Goal: Information Seeking & Learning: Learn about a topic

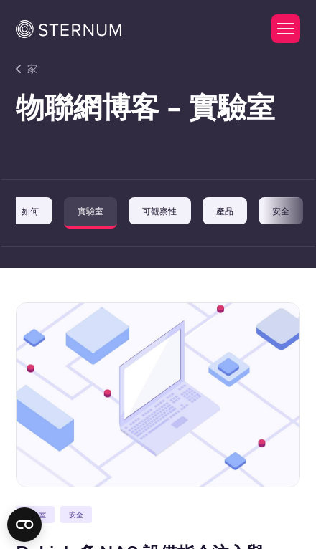
scroll to position [0, 259]
click at [226, 209] on div "公告 遵守 客戶案例 基本面 如何 實驗室 可觀察性 產品 安全" at bounding box center [165, 213] width 298 height 32
click at [226, 224] on div "公告 遵守 客戶案例 基本面 如何 實驗室 可觀察性 產品 安全" at bounding box center [165, 213] width 298 height 32
click at [226, 208] on div "公告 遵守 客戶案例 基本面 如何 實驗室 可觀察性 產品 安全" at bounding box center [165, 213] width 298 height 32
click at [226, 37] on button "切換選單" at bounding box center [285, 28] width 29 height 29
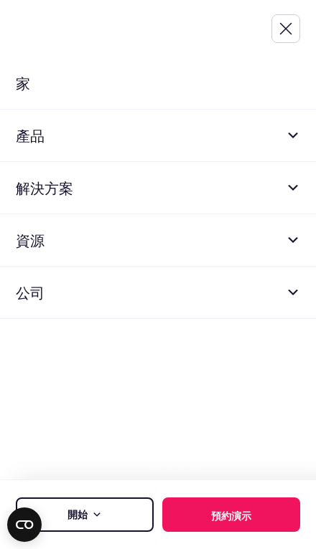
click at [226, 308] on link "公司" at bounding box center [158, 293] width 316 height 52
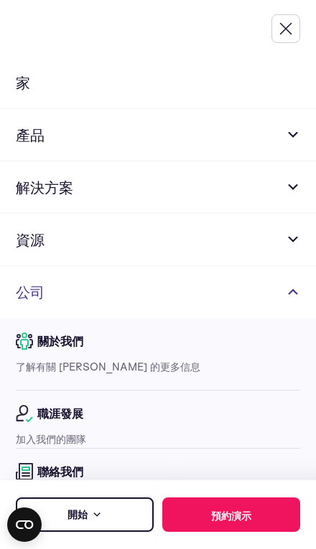
scroll to position [72, 0]
click at [99, 360] on font "了解有關 [PERSON_NAME] 的更多信息" at bounding box center [108, 367] width 184 height 14
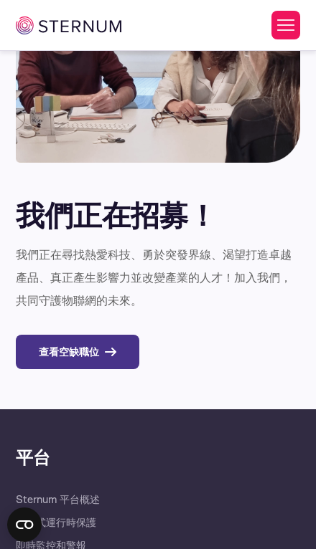
scroll to position [6615, 0]
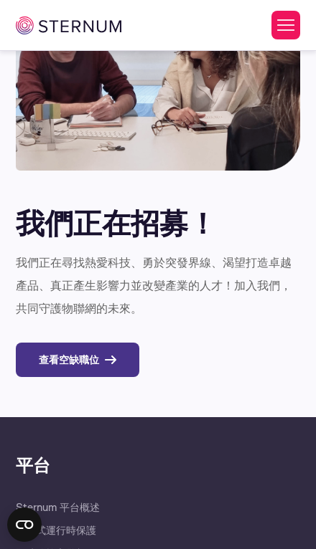
click at [288, 18] on button "切換選單" at bounding box center [285, 25] width 29 height 29
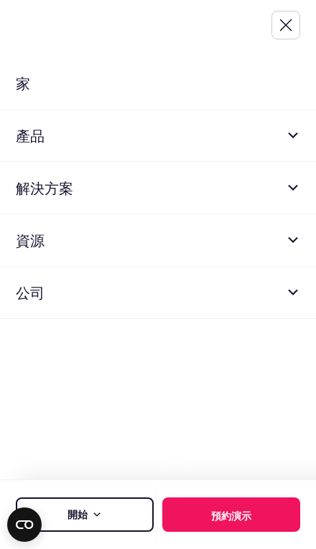
click at [114, 519] on link "開始" at bounding box center [85, 515] width 138 height 34
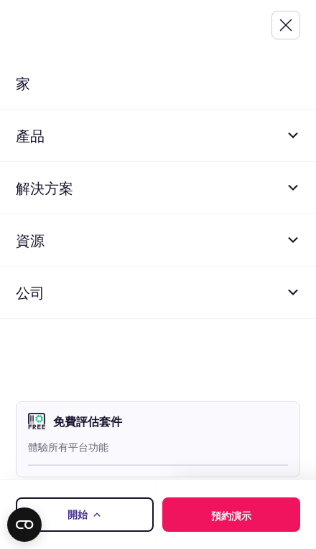
click at [101, 427] on font "免費評估套件" at bounding box center [87, 421] width 69 height 15
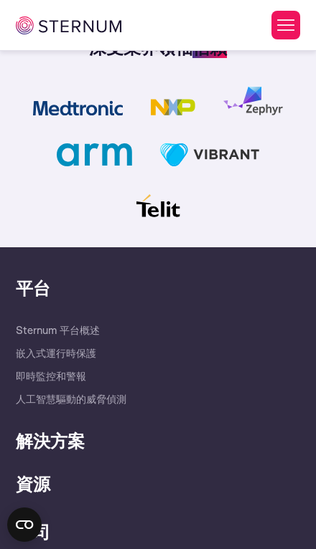
scroll to position [2139, 0]
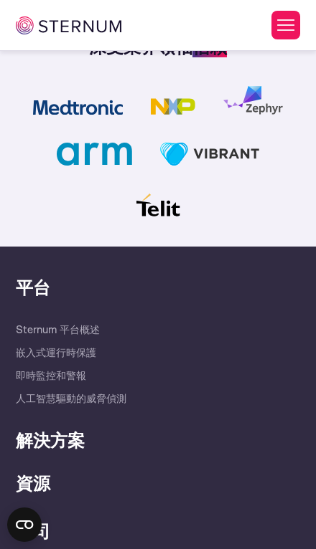
click at [84, 301] on div "平台" at bounding box center [158, 292] width 284 height 34
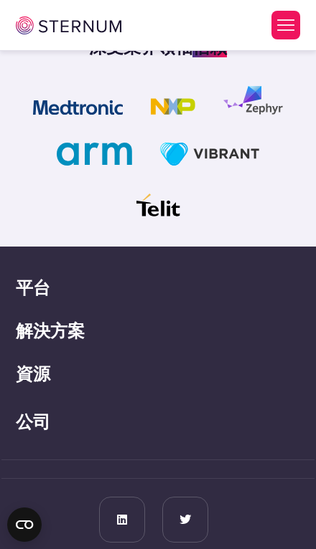
click at [49, 286] on font "平台" at bounding box center [33, 286] width 34 height 23
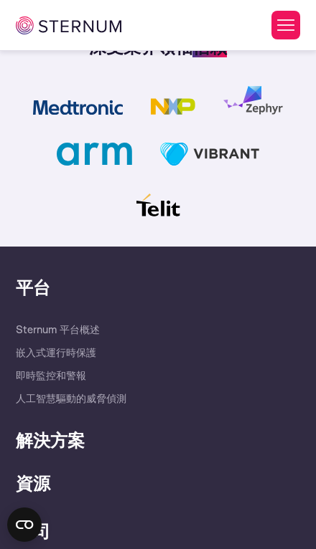
click at [46, 330] on font "Sternum 平台概述" at bounding box center [58, 330] width 84 height 14
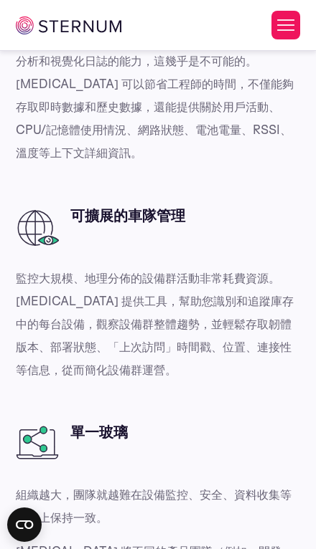
scroll to position [4002, 0]
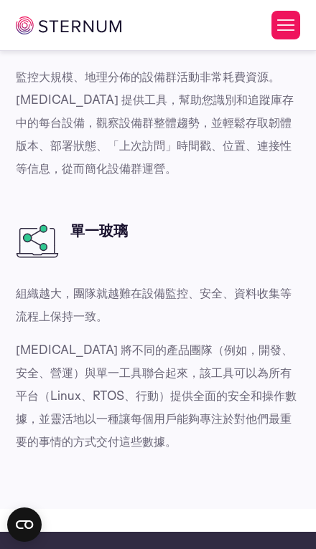
click at [212, 339] on p "Sternum 將不同的產品團隊（例如，開發、安全、營運）與單一工具聯合起來，該工具可以為所有平台（Linux、RTOS、行動）提供全面的安全和操作數據，並靈…" at bounding box center [158, 396] width 284 height 115
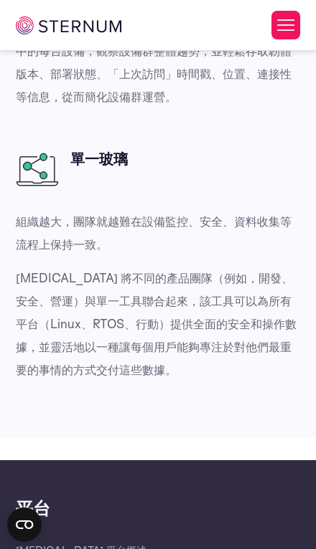
scroll to position [4072, 0]
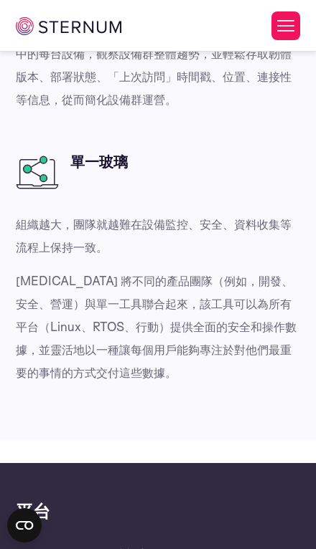
click at [175, 273] on font "Sternum 將不同的產品團隊（例如，開發、安全、營運）與單一工具聯合起來，該工具可以為所有平台（Linux、RTOS、行動）提供全面的安全和操作數據，並靈…" at bounding box center [156, 326] width 280 height 107
click at [44, 27] on img at bounding box center [68, 25] width 105 height 18
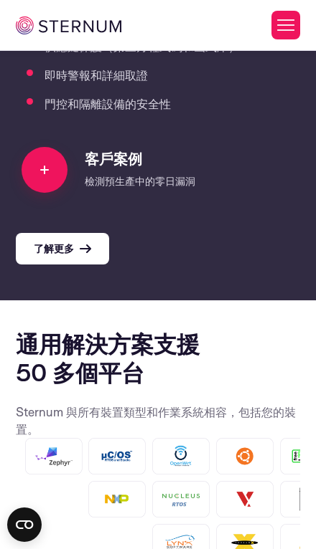
scroll to position [1863, 0]
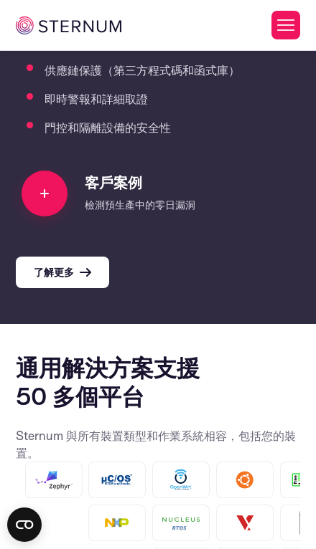
click at [72, 275] on font "了解更多" at bounding box center [54, 272] width 40 height 14
click at [88, 279] on link "了解更多" at bounding box center [62, 273] width 93 height 32
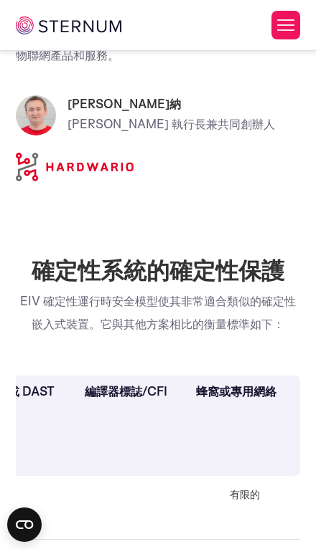
scroll to position [3659, 0]
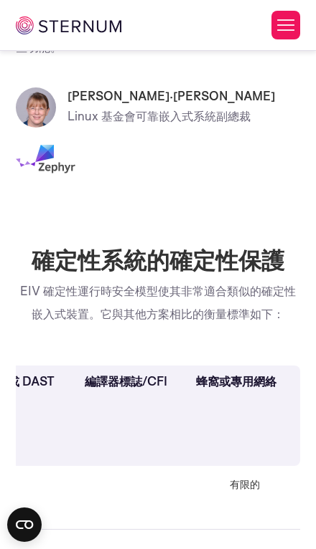
click at [191, 59] on p "“Sternum 透過為嵌入式開發人員和設備製造商提供額外的運行時保護和監控功能，增強了 Zephyr 的內建安全功能，他們可以以最小的複雜性和零性能妥協來實…" at bounding box center [158, 13] width 284 height 92
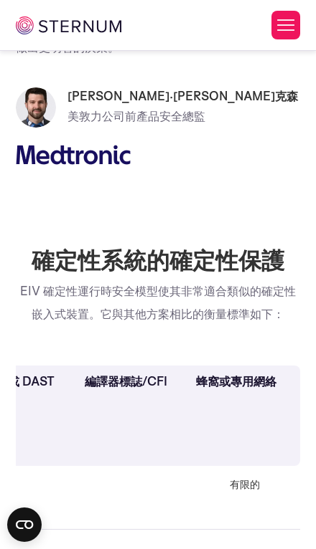
click at [222, 55] on font "Sternum 的解決方案為我們節省了時間、人力和金錢。能夠依靠 [PERSON_NAME] 進行主動緩解，這改變了遊戲規則，而數據洞察則幫助我們打造更優質的…" at bounding box center [156, 13] width 280 height 84
click at [290, 32] on button "切換選單" at bounding box center [285, 25] width 29 height 29
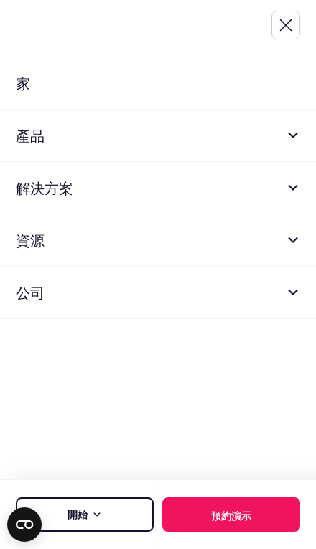
click at [274, 93] on link "家" at bounding box center [158, 83] width 316 height 52
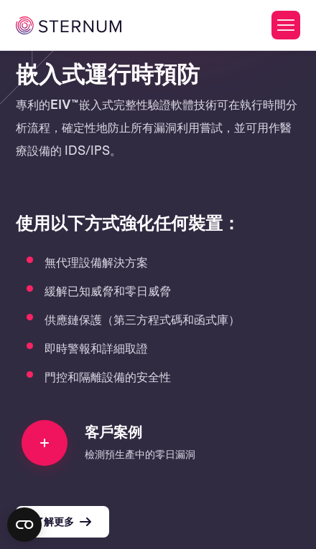
scroll to position [1688, 0]
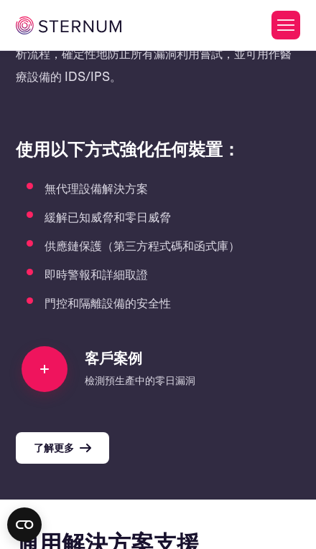
click at [69, 448] on font "了解更多" at bounding box center [54, 448] width 40 height 14
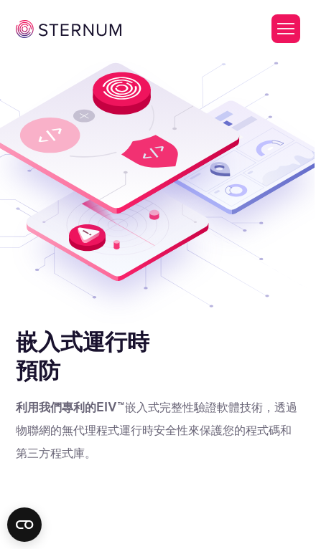
click at [287, 35] on button "切換選單" at bounding box center [285, 28] width 29 height 29
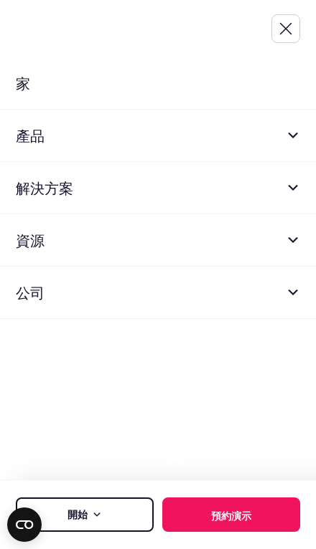
click at [286, 32] on button "切換選單" at bounding box center [285, 28] width 29 height 29
